Goal: Use online tool/utility: Use online tool/utility

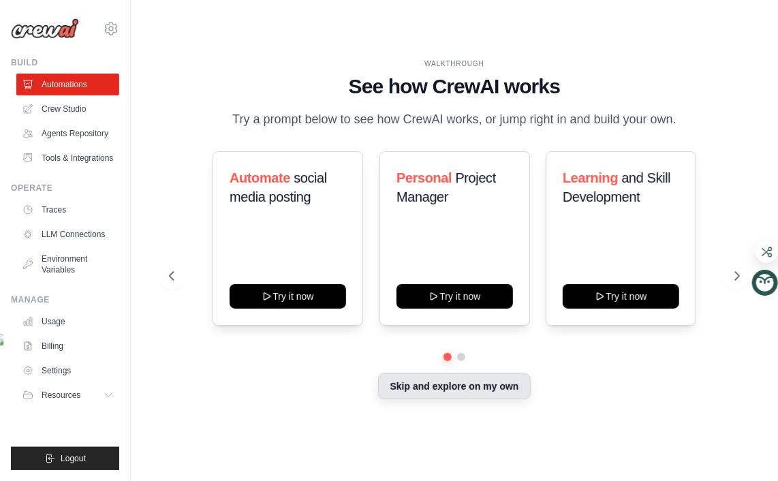
click at [414, 399] on button "Skip and explore on my own" at bounding box center [454, 386] width 152 height 26
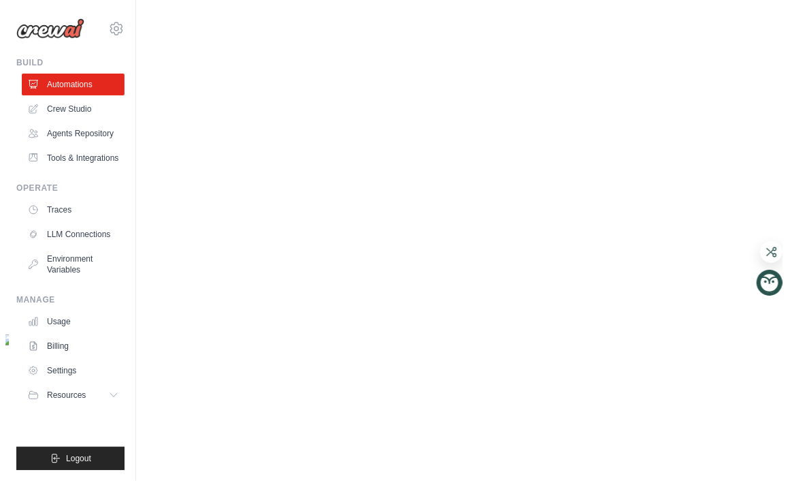
scroll to position [11, 0]
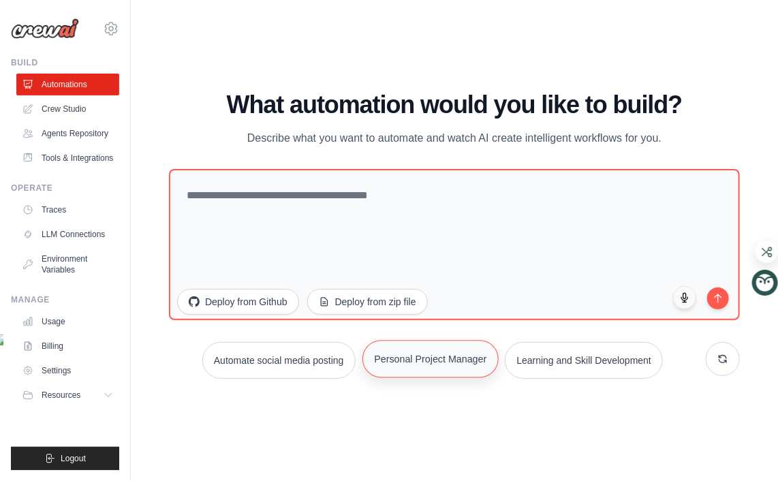
click at [470, 377] on button "Personal Project Manager" at bounding box center [430, 358] width 136 height 37
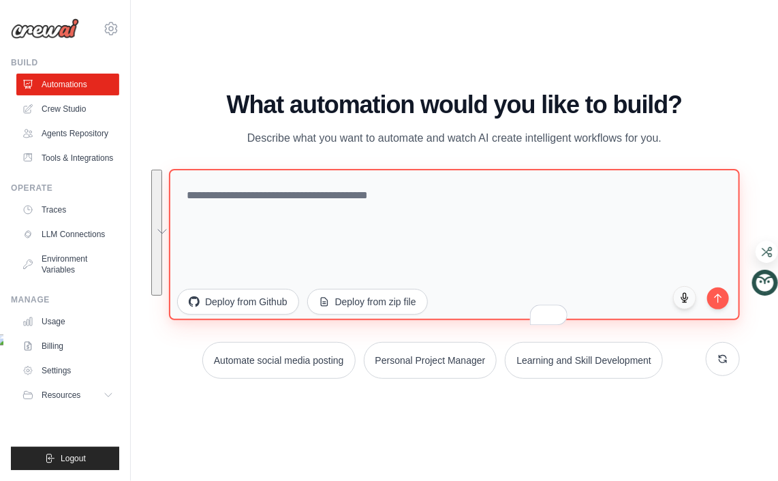
drag, startPoint x: 464, startPoint y: 243, endPoint x: 233, endPoint y: 103, distance: 270.7
click at [233, 103] on div "WALKTHROUGH See how [PERSON_NAME] works Try a prompt below to see how [PERSON_N…" at bounding box center [454, 240] width 603 height 298
type textarea "**********"
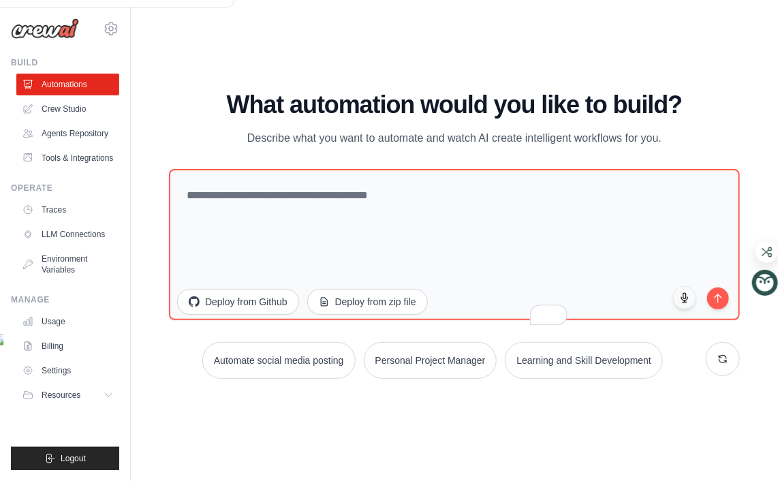
click at [119, 37] on icon at bounding box center [111, 28] width 16 height 16
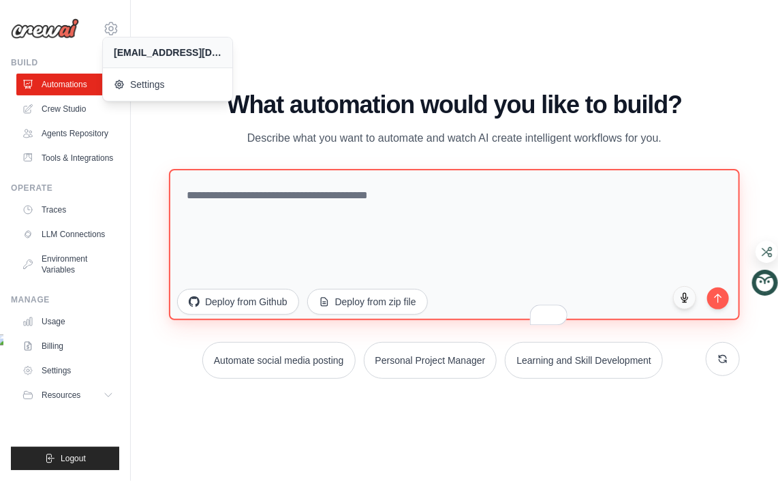
drag, startPoint x: 368, startPoint y: 219, endPoint x: 406, endPoint y: 231, distance: 40.0
click at [377, 222] on textarea "To enrich screen reader interactions, please activate Accessibility in Grammarl…" at bounding box center [454, 244] width 571 height 151
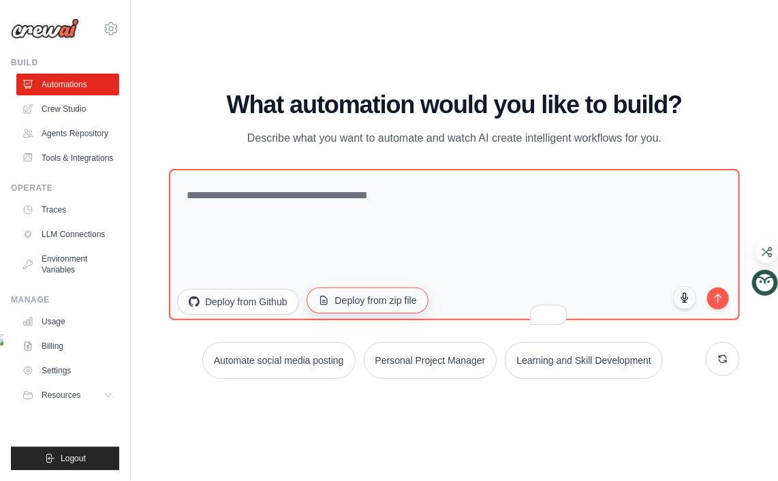
click at [428, 291] on button "Deploy from zip file" at bounding box center [367, 300] width 122 height 26
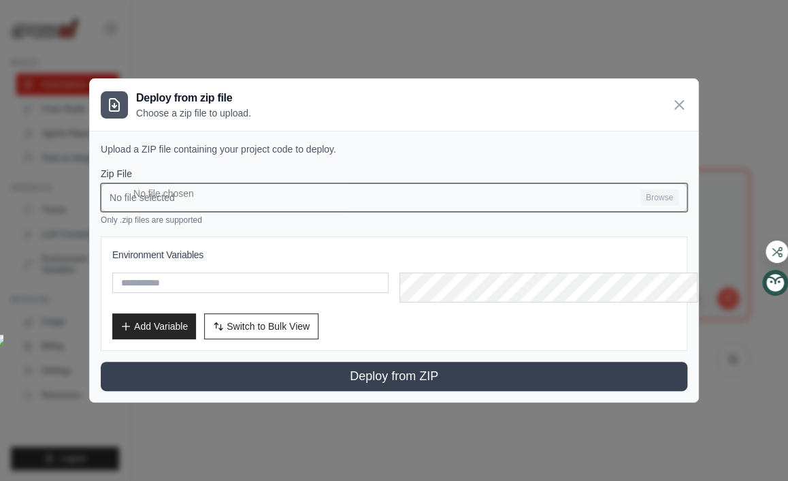
drag, startPoint x: 163, startPoint y: 185, endPoint x: 157, endPoint y: 195, distance: 12.5
click at [157, 195] on input "No file selected Browse" at bounding box center [394, 197] width 587 height 29
